Goal: Task Accomplishment & Management: Manage account settings

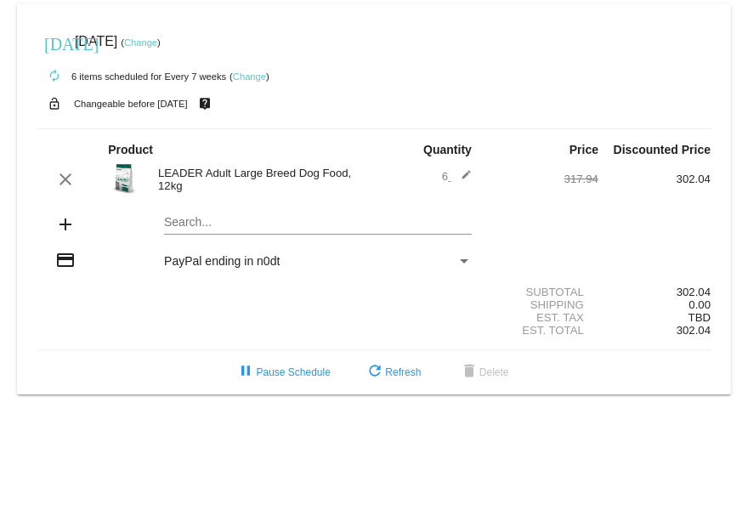
click at [237, 78] on link "Change" at bounding box center [249, 76] width 33 height 10
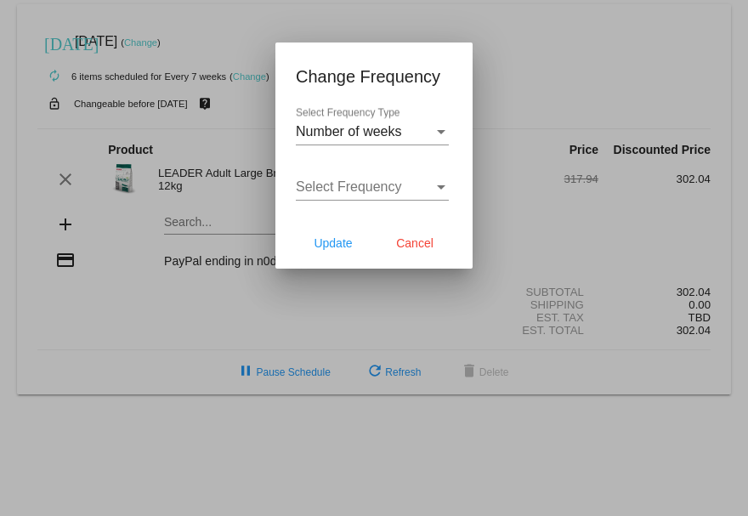
click at [390, 198] on div "Select Frequency Select Frequency" at bounding box center [372, 181] width 153 height 38
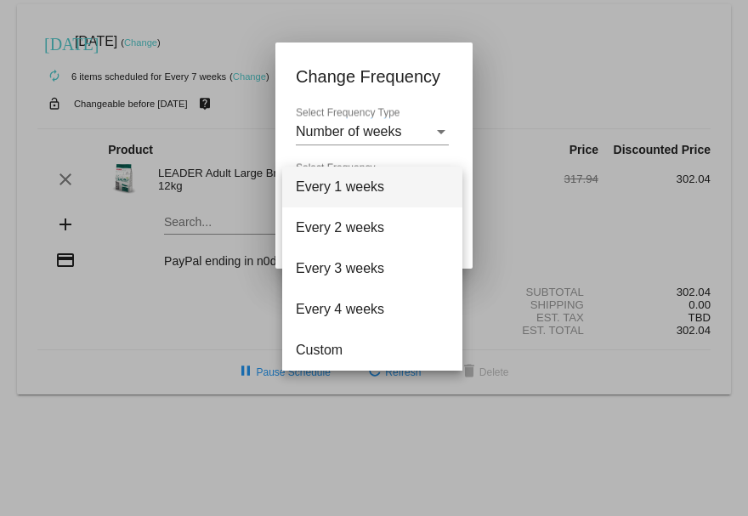
click at [402, 126] on div at bounding box center [374, 258] width 748 height 516
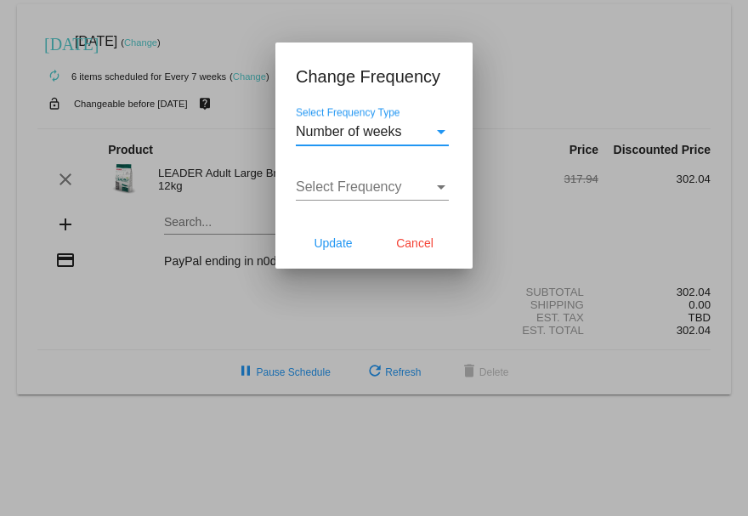
click at [402, 127] on div "Number of weeks" at bounding box center [365, 131] width 138 height 15
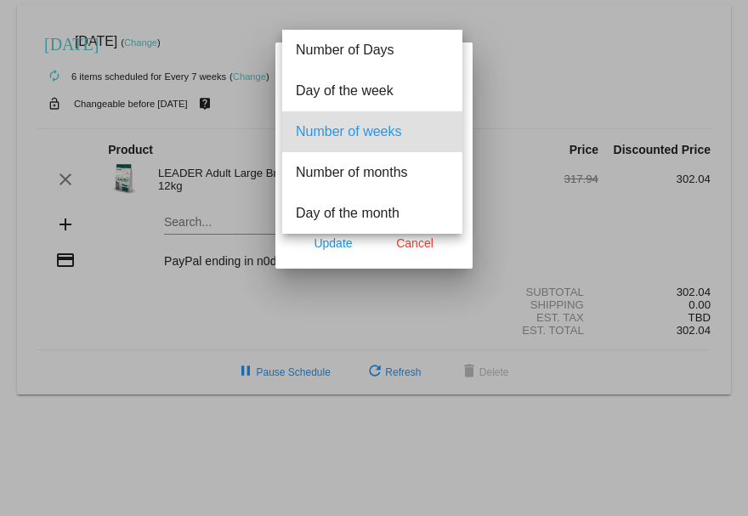
click at [227, 34] on div at bounding box center [374, 258] width 748 height 516
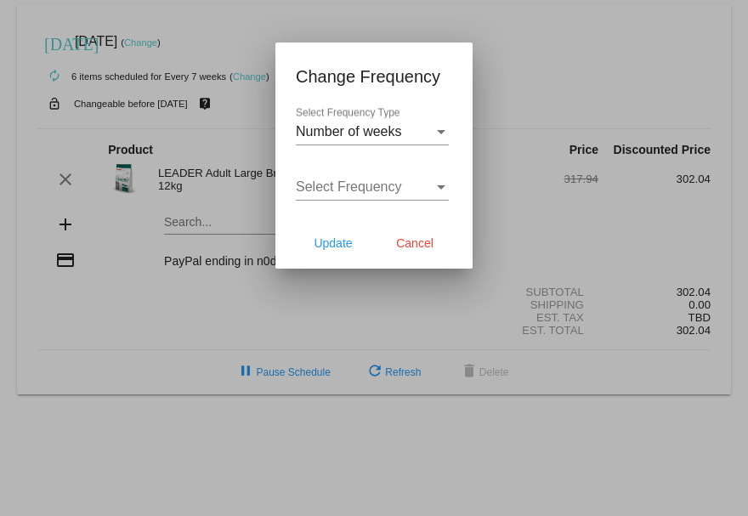
click at [17, 156] on div at bounding box center [374, 258] width 748 height 516
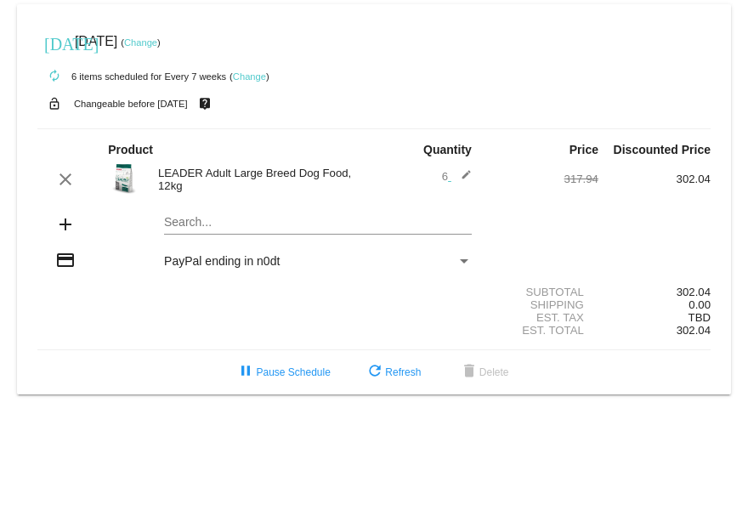
click at [61, 224] on mat-icon "add" at bounding box center [65, 224] width 20 height 20
click at [63, 224] on mat-icon "add" at bounding box center [65, 224] width 20 height 20
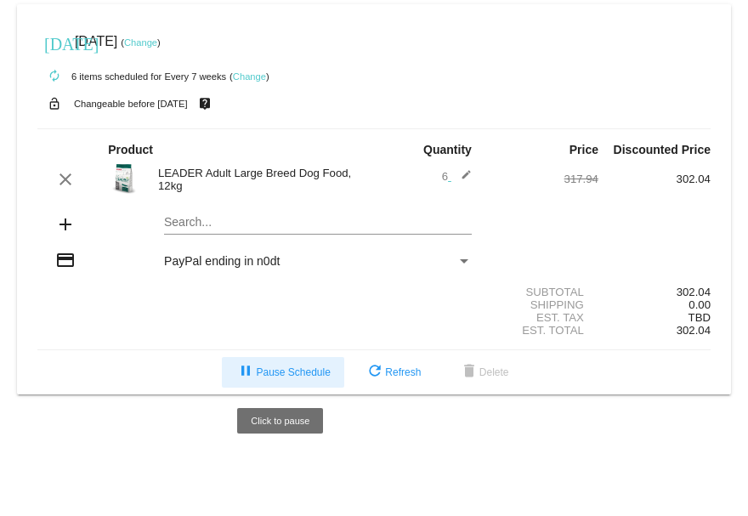
click at [268, 372] on span "pause Pause Schedule" at bounding box center [283, 373] width 94 height 12
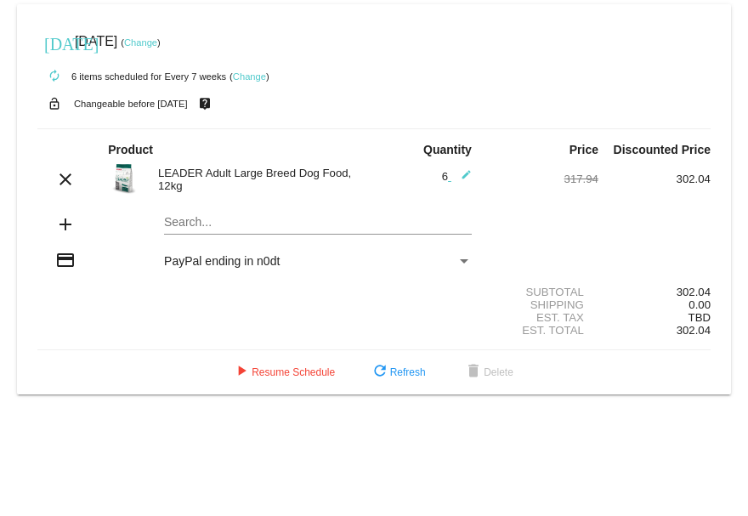
click at [250, 80] on link "Change" at bounding box center [249, 76] width 33 height 10
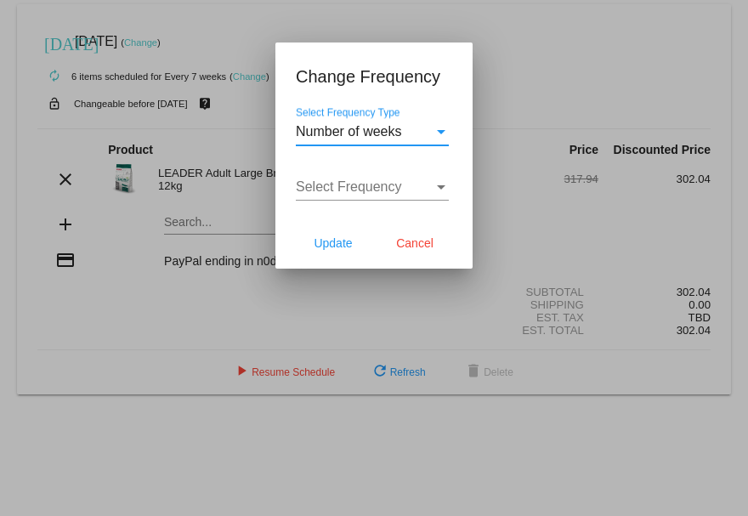
click at [428, 131] on div "Number of weeks" at bounding box center [365, 131] width 138 height 15
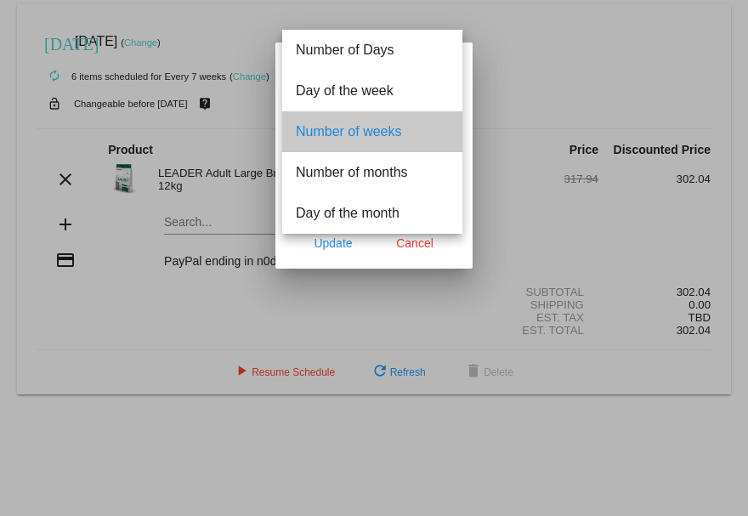
click at [428, 131] on span "Number of weeks" at bounding box center [372, 131] width 153 height 41
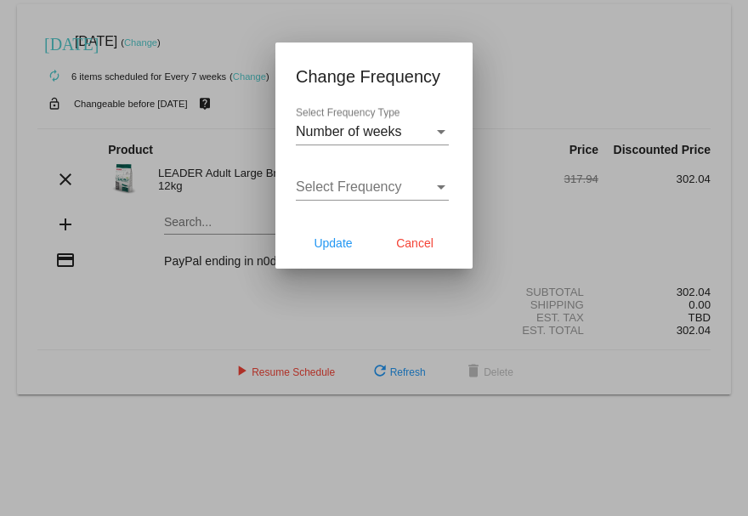
click at [288, 23] on div at bounding box center [374, 258] width 748 height 516
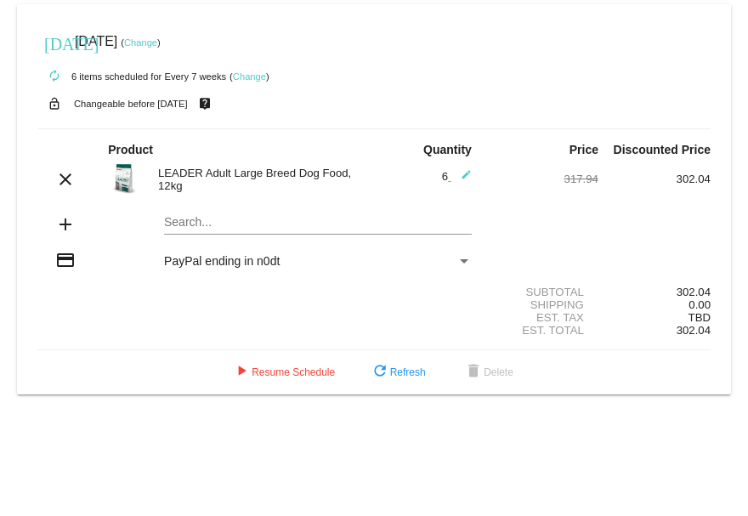
click at [466, 173] on mat-icon "edit" at bounding box center [462, 179] width 20 height 20
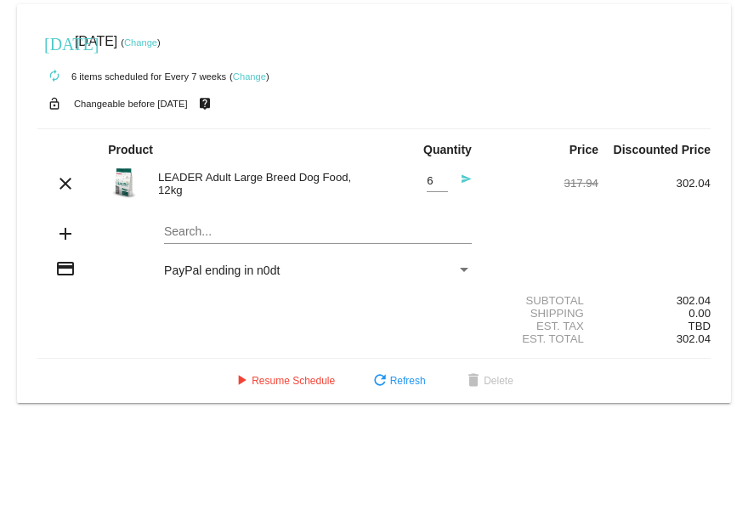
click at [56, 77] on mat-icon "autorenew" at bounding box center [54, 76] width 20 height 20
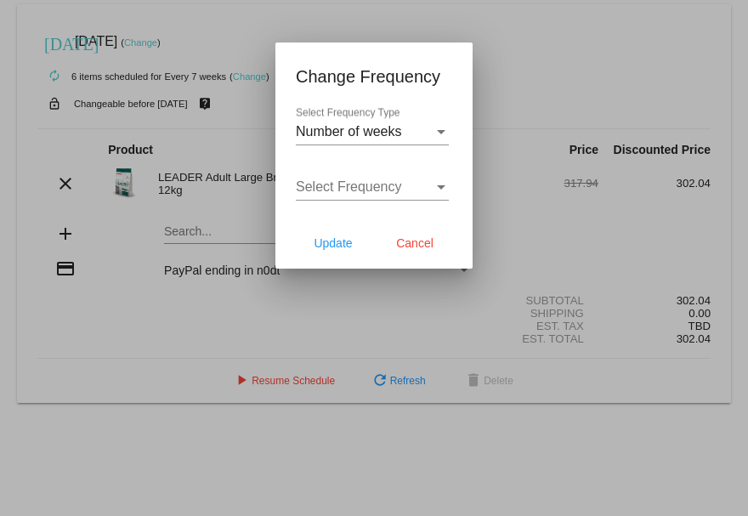
click at [521, 43] on div at bounding box center [374, 258] width 748 height 516
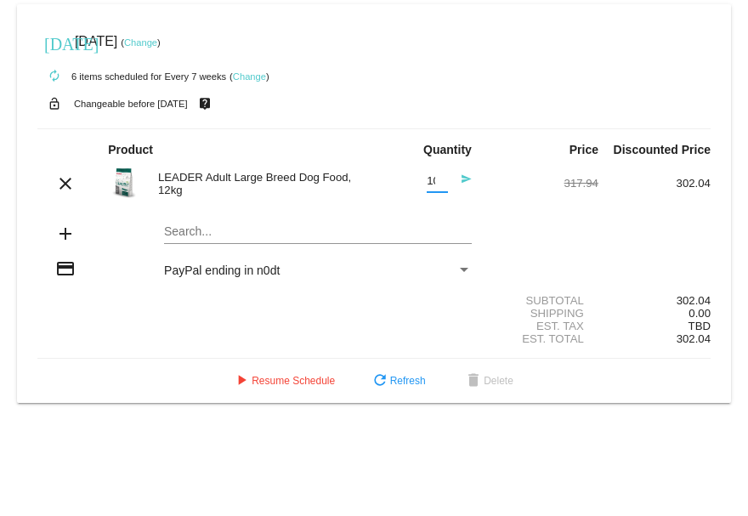
click at [436, 179] on input "10" at bounding box center [437, 181] width 21 height 13
click at [439, 186] on input "3" at bounding box center [437, 181] width 21 height 13
type input "2"
click at [439, 186] on input "2" at bounding box center [437, 181] width 21 height 13
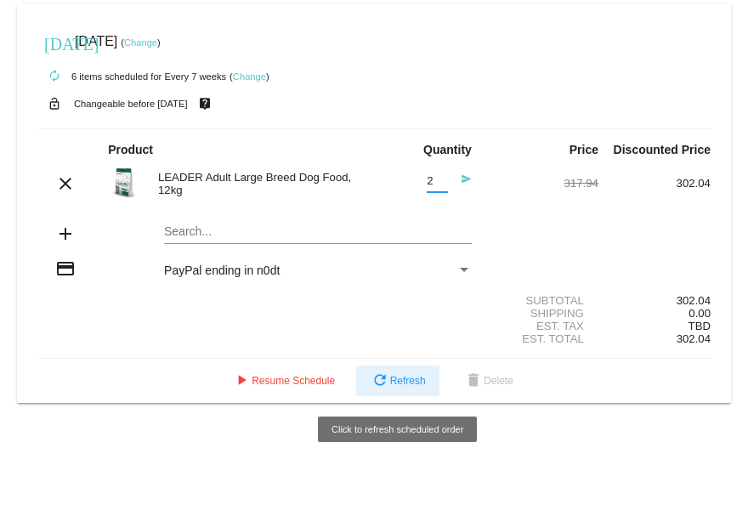
click at [405, 385] on span "refresh Refresh" at bounding box center [398, 381] width 56 height 12
